Goal: Information Seeking & Learning: Learn about a topic

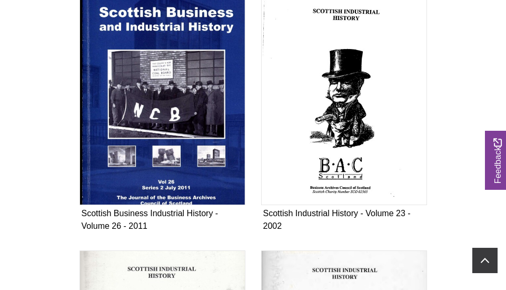
scroll to position [1039, 0]
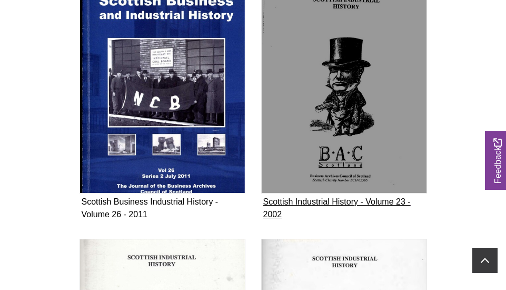
click at [341, 129] on img "Subcollection" at bounding box center [344, 87] width 166 height 212
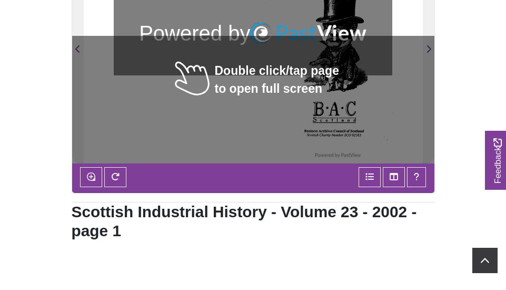
scroll to position [328, 0]
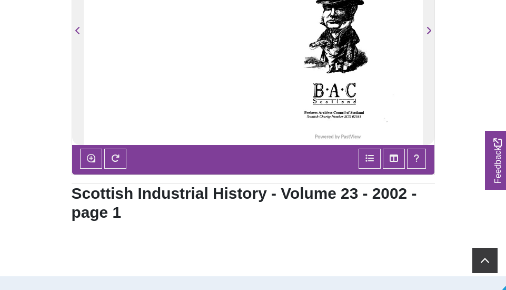
click at [271, 61] on div at bounding box center [337, 25] width 169 height 240
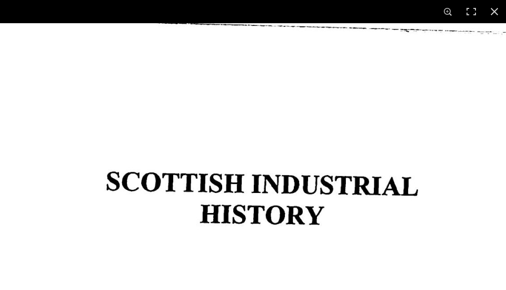
scroll to position [0, 0]
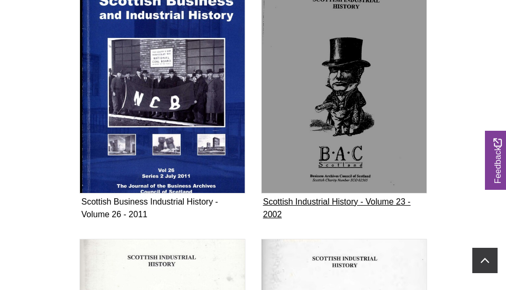
click at [297, 201] on figure "Scottish Industrial History - Volume 23 - 2002 Collection" at bounding box center [344, 102] width 166 height 242
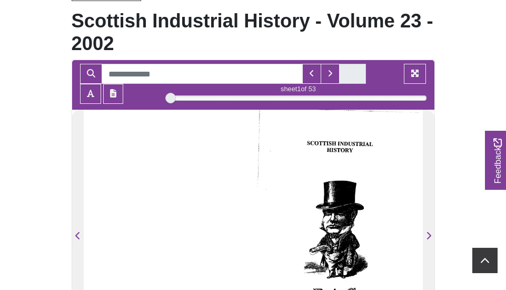
scroll to position [154, 0]
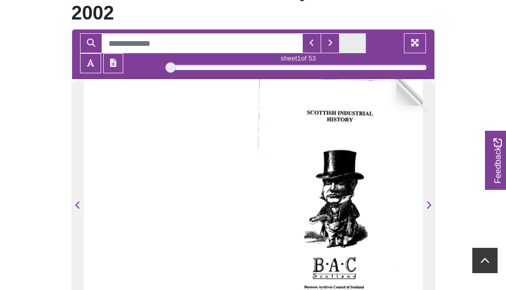
click at [162, 109] on div at bounding box center [231, 226] width 294 height 294
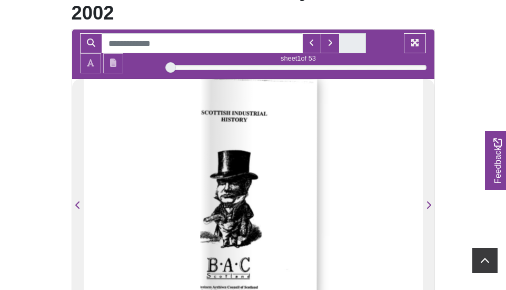
drag, startPoint x: 170, startPoint y: 67, endPoint x: 138, endPoint y: 71, distance: 31.8
click at [167, 72] on div at bounding box center [170, 67] width 11 height 11
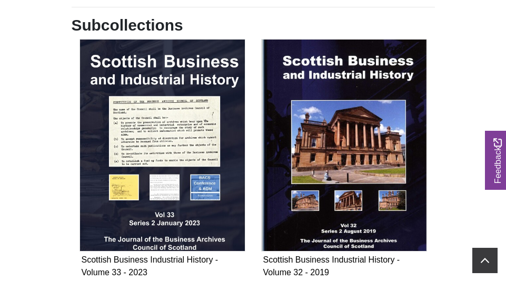
scroll to position [211, 0]
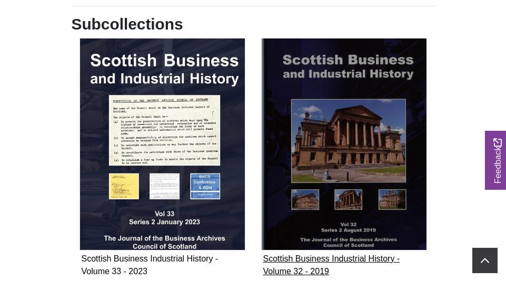
click at [308, 258] on figure "Scottish Business Industrial History - Volume 32 - 2019 Collection" at bounding box center [344, 159] width 166 height 242
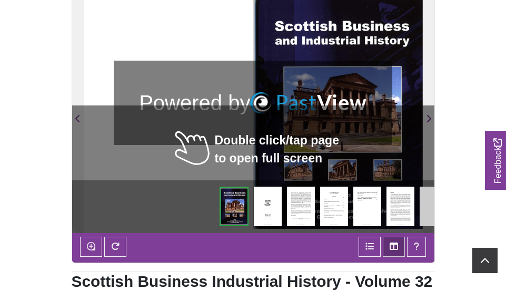
scroll to position [252, 0]
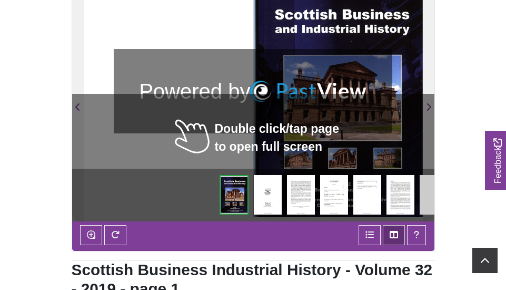
click at [332, 194] on img at bounding box center [334, 194] width 28 height 39
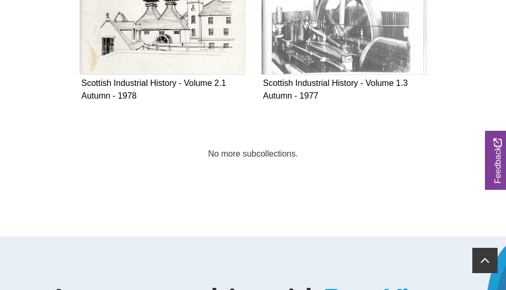
scroll to position [3637, 0]
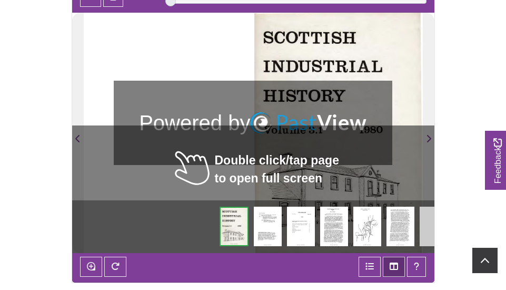
scroll to position [259, 0]
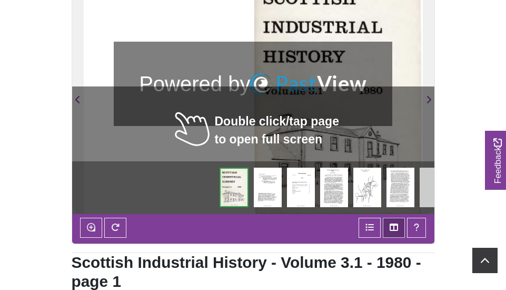
click at [224, 184] on img at bounding box center [233, 186] width 28 height 39
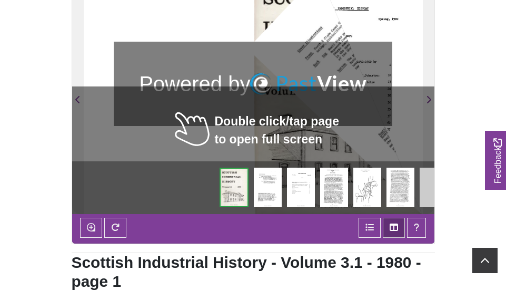
click at [224, 184] on img at bounding box center [233, 186] width 28 height 39
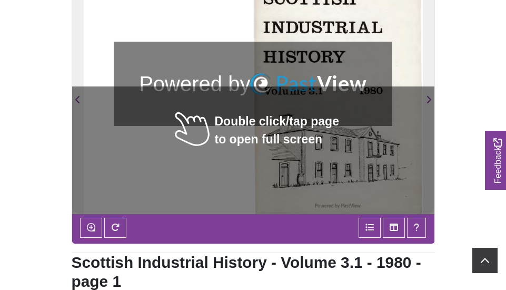
click at [451, 104] on body "Powered by PastView Menu Home" at bounding box center [253, 183] width 506 height 885
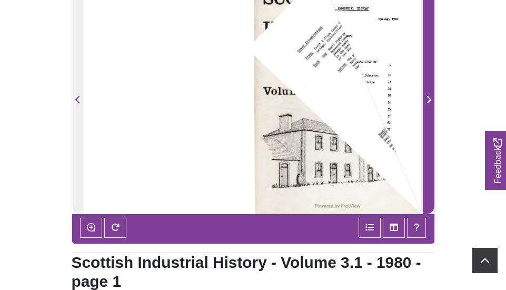
click at [427, 99] on icon "Next Page" at bounding box center [428, 99] width 5 height 8
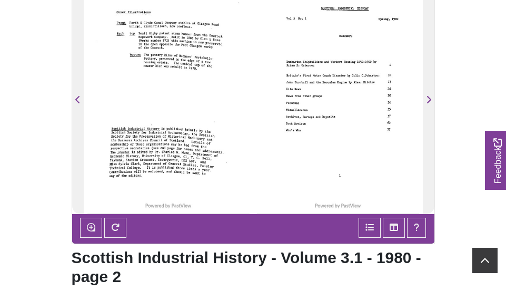
click at [345, 96] on div at bounding box center [337, 94] width 169 height 240
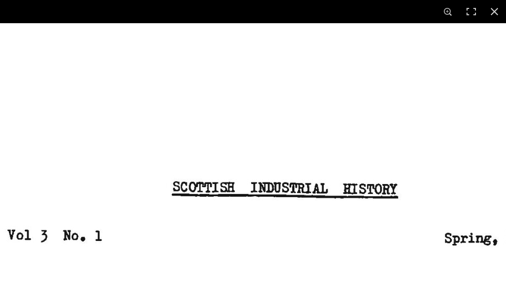
scroll to position [367, 0]
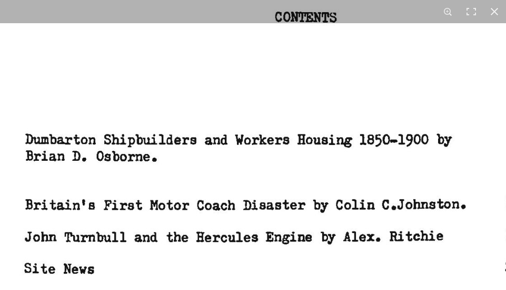
click at [446, 74] on img at bounding box center [270, 291] width 804 height 1137
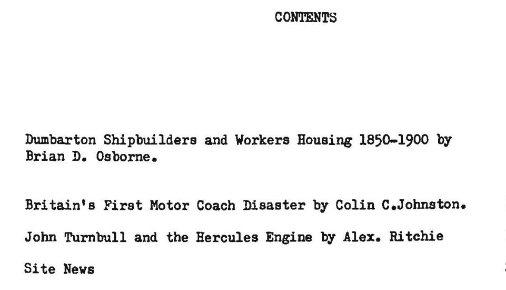
scroll to position [633, 0]
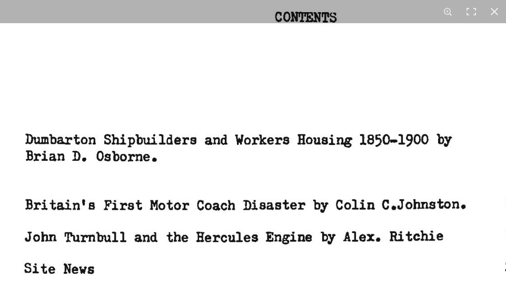
click at [311, 82] on img at bounding box center [270, 291] width 804 height 1137
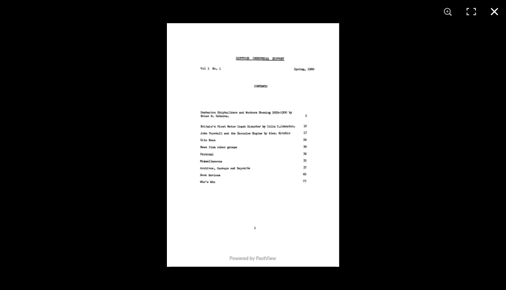
scroll to position [472, 0]
click at [371, 161] on div at bounding box center [420, 168] width 506 height 290
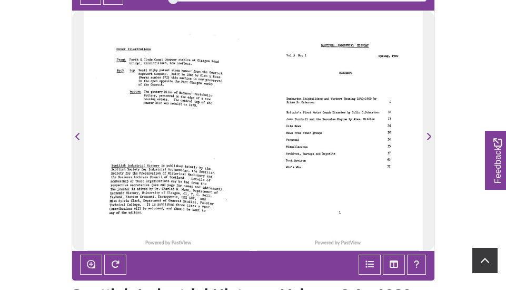
scroll to position [215, 0]
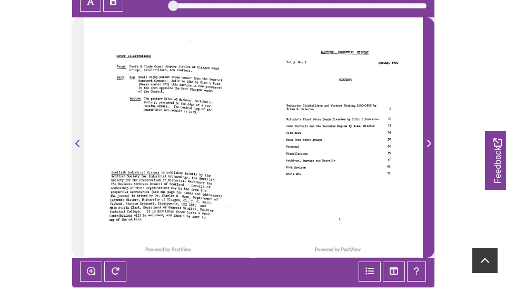
click at [428, 142] on icon "Next Page" at bounding box center [428, 142] width 4 height 7
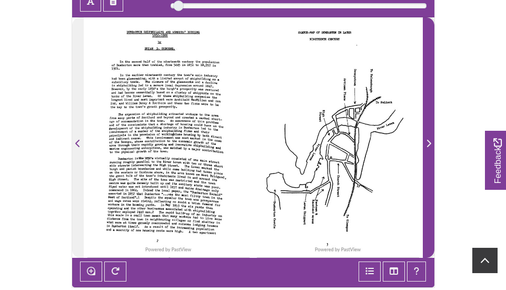
click at [428, 141] on icon "Next Page" at bounding box center [428, 142] width 4 height 7
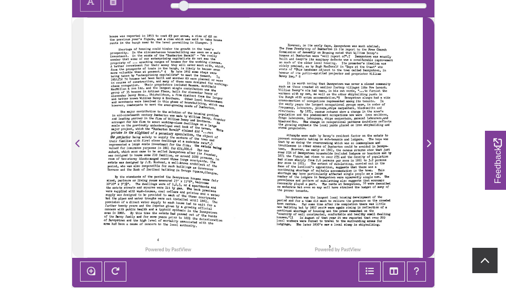
click at [428, 141] on icon "Next Page" at bounding box center [428, 142] width 4 height 7
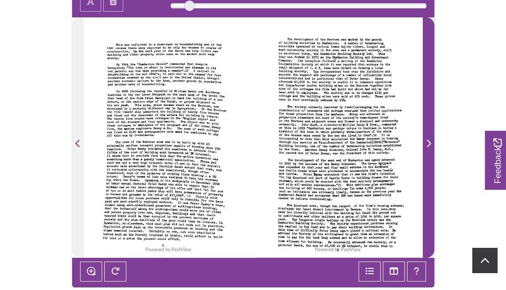
click at [428, 141] on icon "Next Page" at bounding box center [428, 142] width 4 height 7
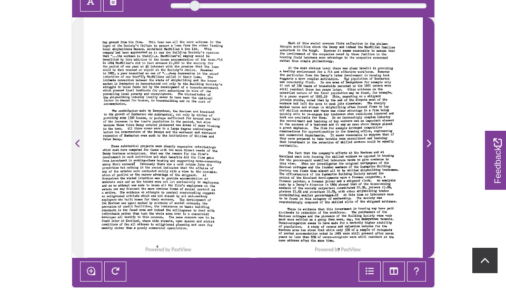
click at [428, 141] on icon "Next Page" at bounding box center [428, 142] width 4 height 7
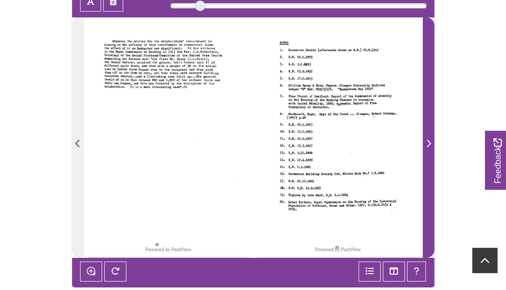
click at [428, 141] on icon "Next Page" at bounding box center [428, 142] width 4 height 7
